Goal: Task Accomplishment & Management: Use online tool/utility

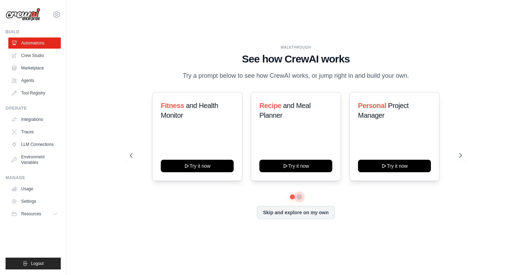
click at [299, 200] on button at bounding box center [300, 197] width 6 height 6
click at [293, 199] on button at bounding box center [292, 196] width 5 height 5
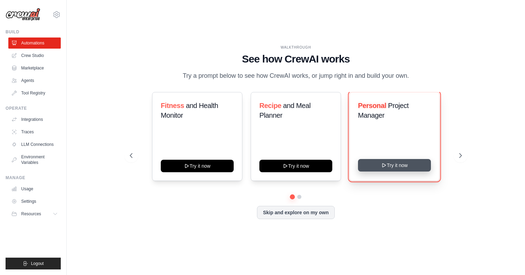
click at [400, 171] on button "Try it now" at bounding box center [394, 165] width 73 height 13
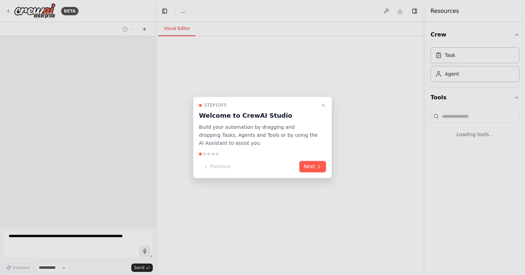
select select "****"
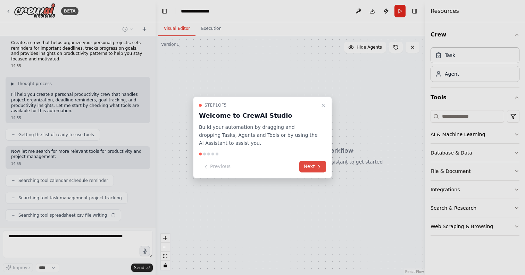
scroll to position [22, 0]
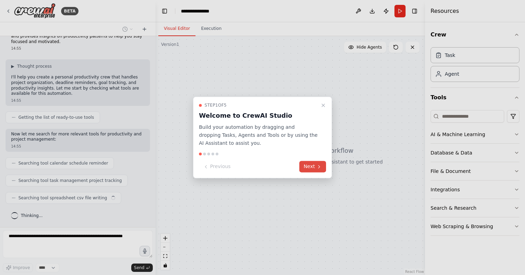
click at [314, 168] on button "Next" at bounding box center [312, 166] width 27 height 11
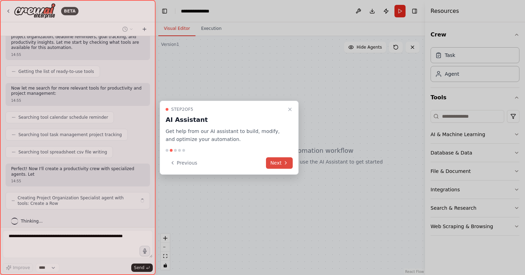
click at [282, 165] on button "Next" at bounding box center [279, 162] width 27 height 11
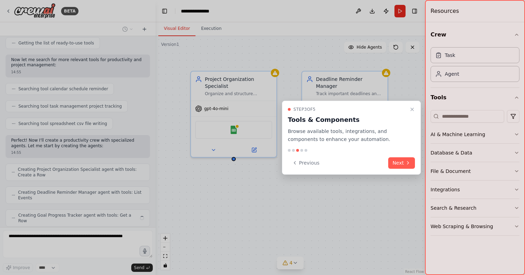
scroll to position [113, 0]
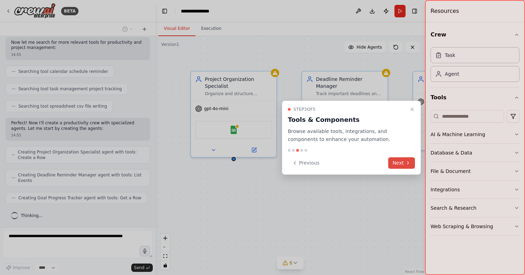
click at [396, 164] on button "Next" at bounding box center [401, 162] width 27 height 11
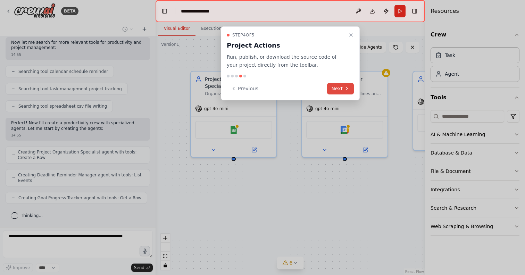
scroll to position [136, 0]
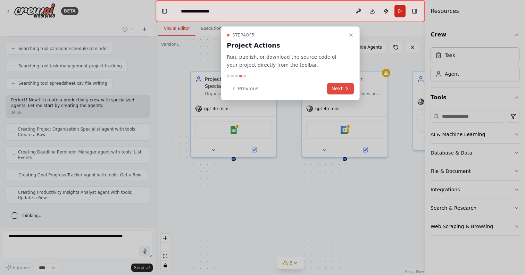
click at [341, 90] on button "Next" at bounding box center [340, 88] width 27 height 11
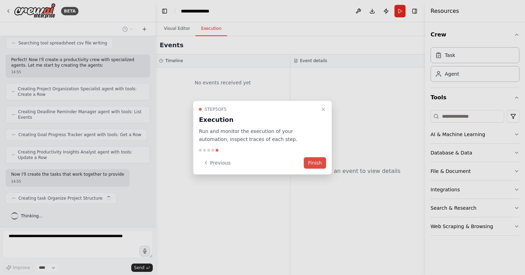
scroll to position [182, 0]
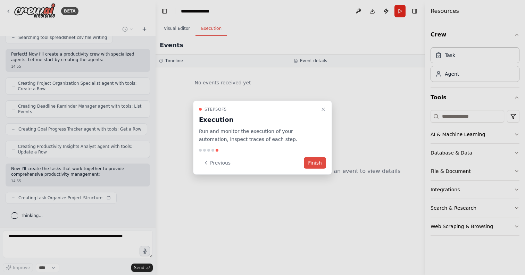
click at [321, 162] on button "Finish" at bounding box center [315, 162] width 22 height 11
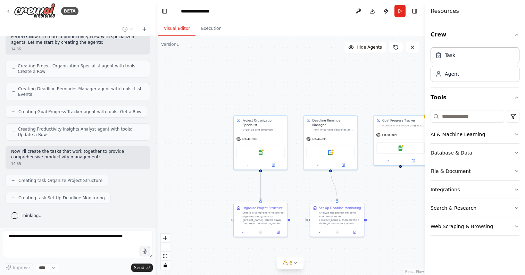
scroll to position [217, 0]
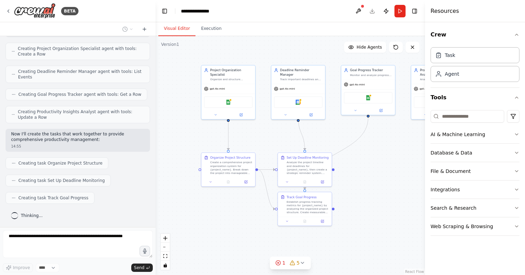
drag, startPoint x: 304, startPoint y: 194, endPoint x: 272, endPoint y: 144, distance: 59.8
click at [272, 144] on div ".deletable-edge-delete-btn { width: 20px; height: 20px; border: 0px solid #ffff…" at bounding box center [290, 155] width 269 height 239
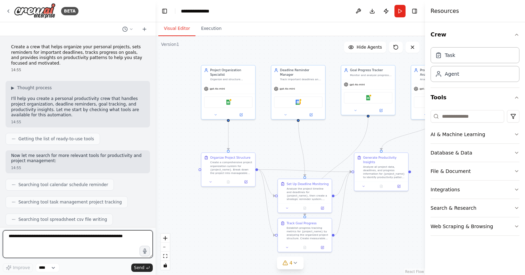
scroll to position [321, 0]
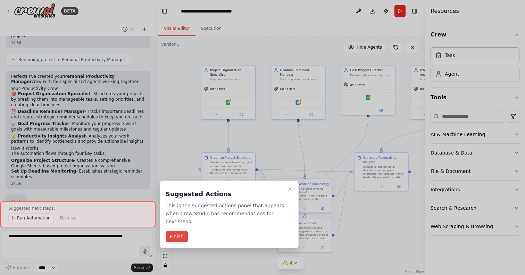
click at [181, 236] on button "Finish" at bounding box center [177, 236] width 22 height 11
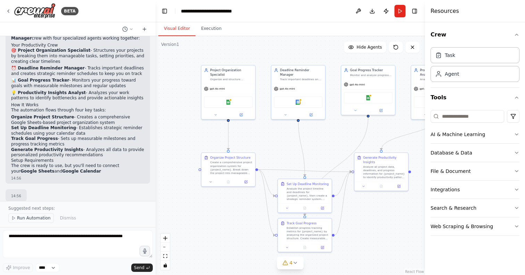
click at [24, 221] on span "Run Automation" at bounding box center [34, 218] width 34 height 6
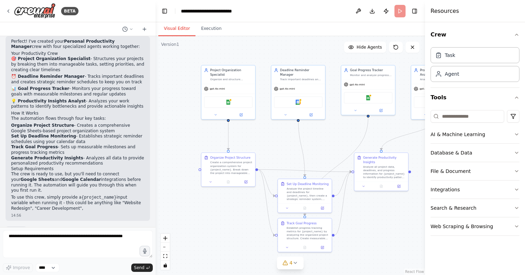
scroll to position [505, 0]
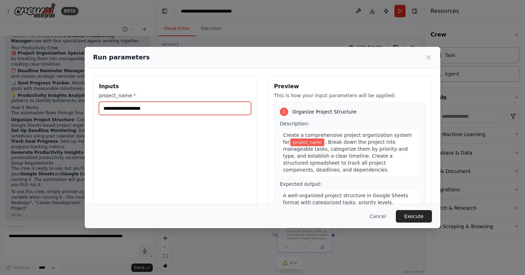
click at [150, 108] on input "project_name *" at bounding box center [175, 108] width 152 height 13
type input "********"
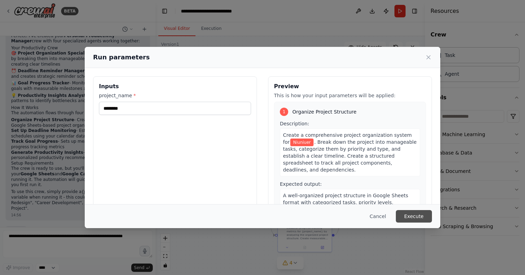
click at [409, 219] on button "Execute" at bounding box center [414, 216] width 36 height 13
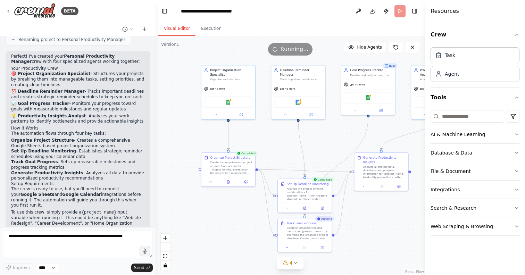
scroll to position [482, 0]
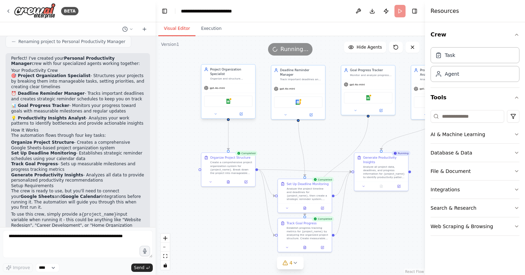
click at [217, 80] on div "Project Organization Specialist Organize and structure personal projects by cat…" at bounding box center [228, 74] width 54 height 18
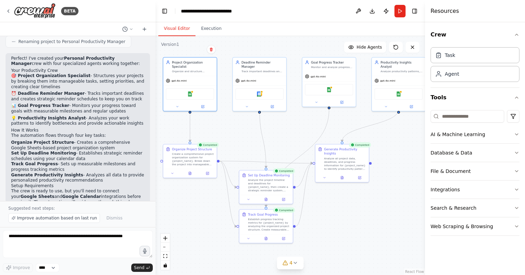
drag, startPoint x: 373, startPoint y: 223, endPoint x: 335, endPoint y: 215, distance: 39.4
click at [335, 215] on div ".deletable-edge-delete-btn { width: 20px; height: 20px; border: 0px solid #ffff…" at bounding box center [290, 155] width 269 height 239
click at [79, 218] on span "Improve automation based on last run" at bounding box center [57, 218] width 80 height 6
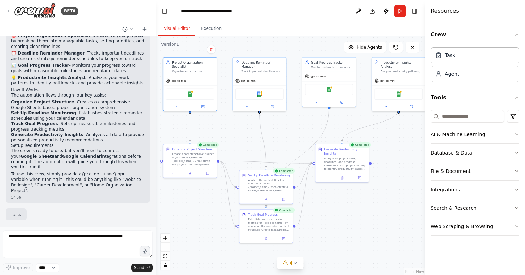
scroll to position [557, 0]
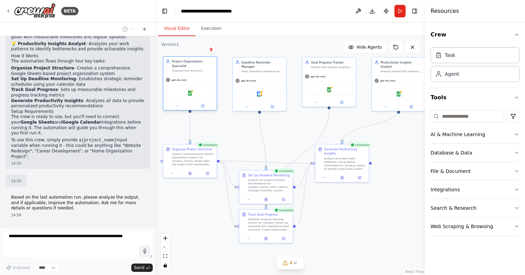
click at [180, 94] on div "Google Sheets" at bounding box center [190, 93] width 48 height 11
click at [204, 107] on icon at bounding box center [202, 106] width 3 height 3
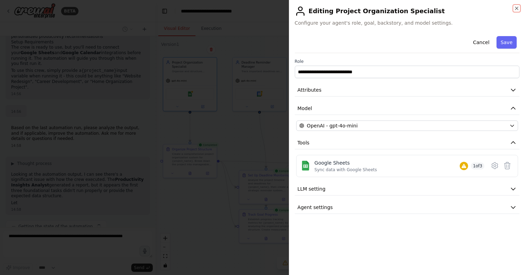
scroll to position [638, 0]
click at [355, 192] on button "LLM setting" at bounding box center [407, 189] width 225 height 13
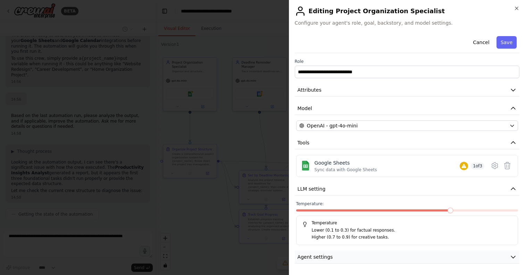
click at [349, 262] on button "Agent settings" at bounding box center [407, 257] width 225 height 13
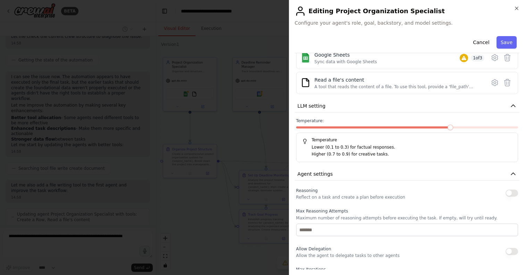
scroll to position [105, 0]
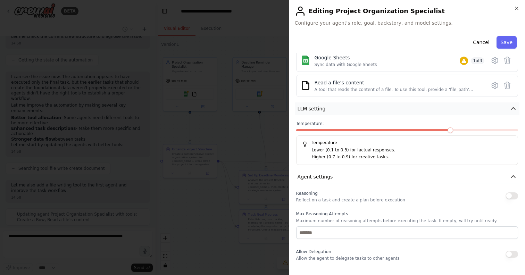
click at [364, 105] on button "LLM setting" at bounding box center [407, 108] width 225 height 13
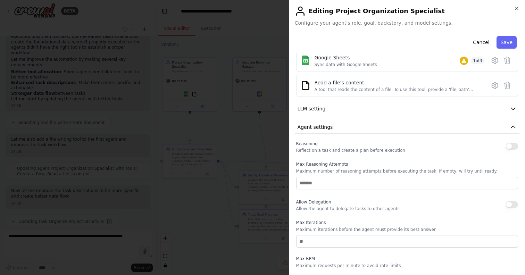
scroll to position [858, 0]
click at [254, 168] on div at bounding box center [262, 137] width 525 height 275
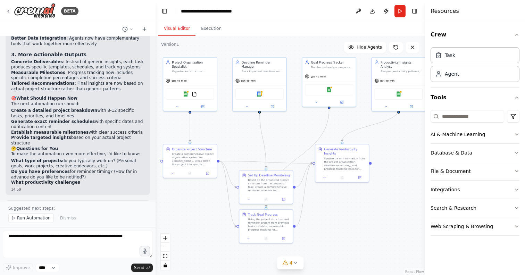
scroll to position [1248, 0]
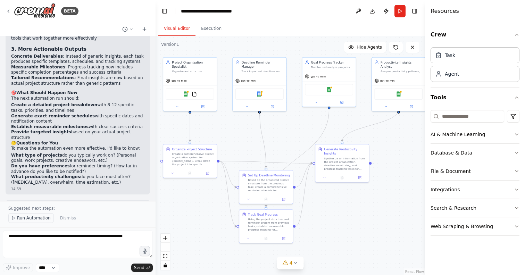
click at [24, 220] on span "Run Automation" at bounding box center [34, 218] width 34 height 6
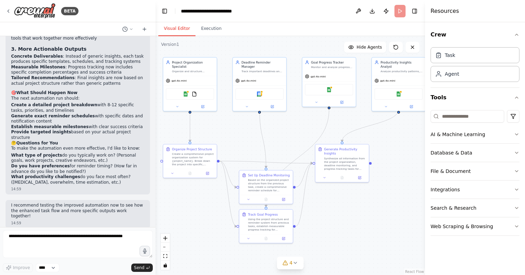
scroll to position [1222, 0]
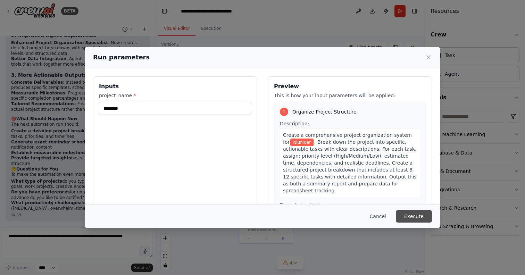
click at [410, 216] on button "Execute" at bounding box center [414, 216] width 36 height 13
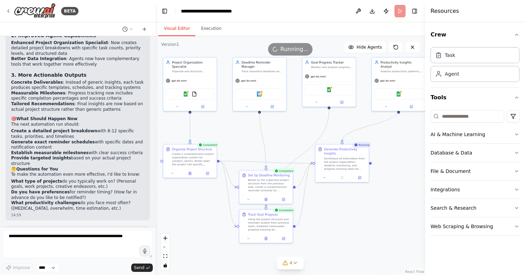
scroll to position [1248, 0]
